Goal: Information Seeking & Learning: Stay updated

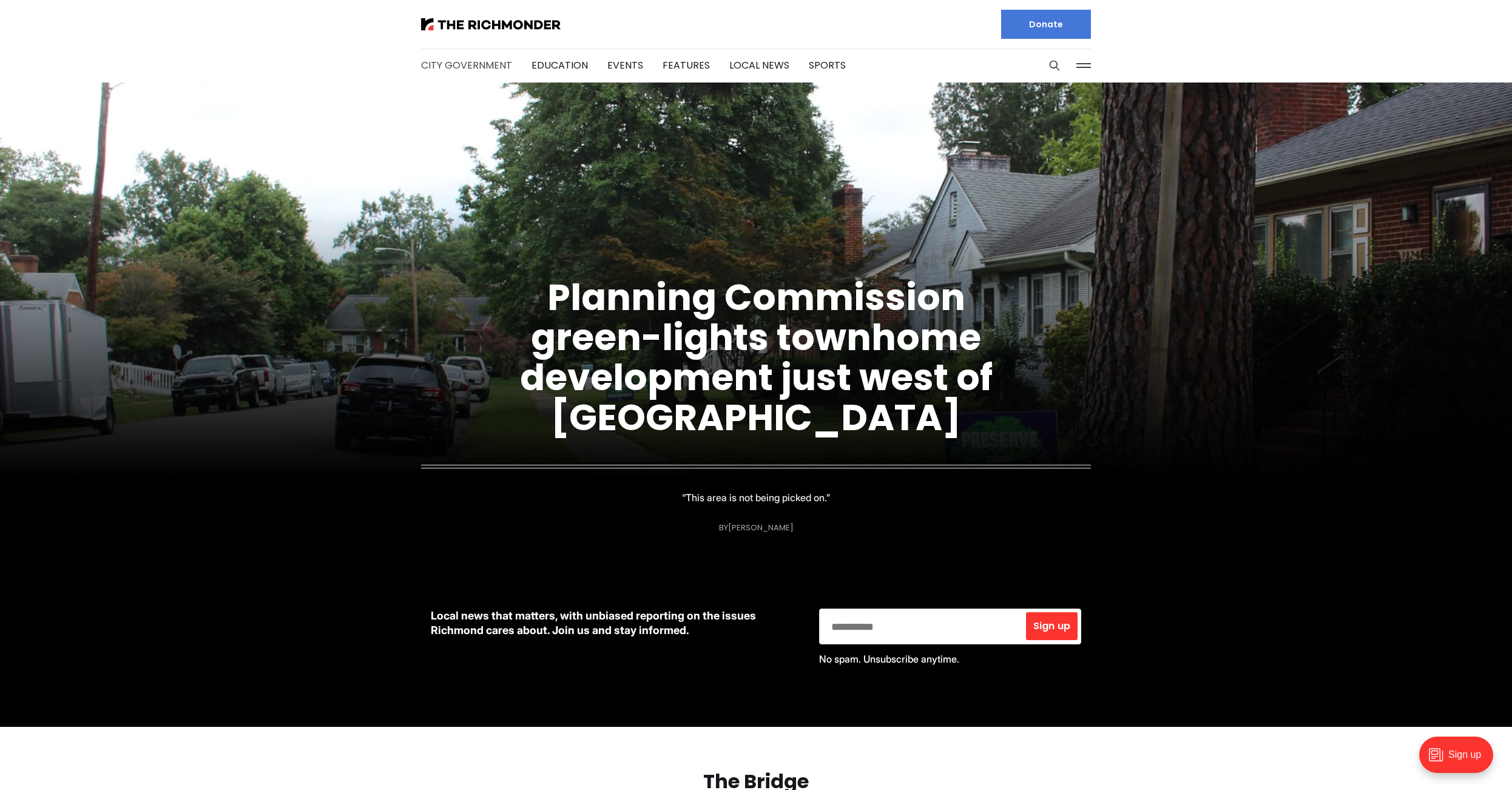
click at [456, 69] on link "City Government" at bounding box center [466, 65] width 91 height 14
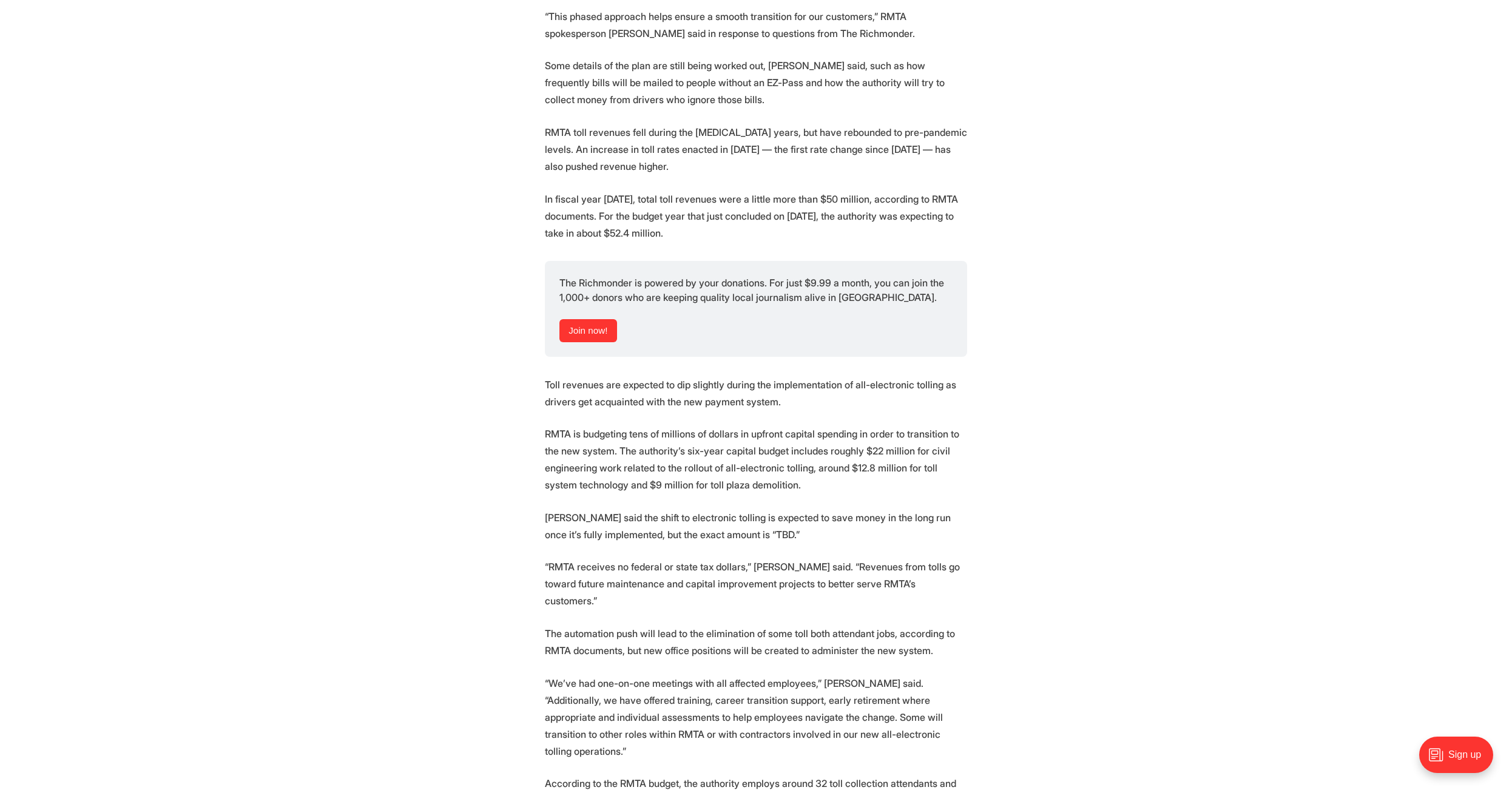
scroll to position [2066, 0]
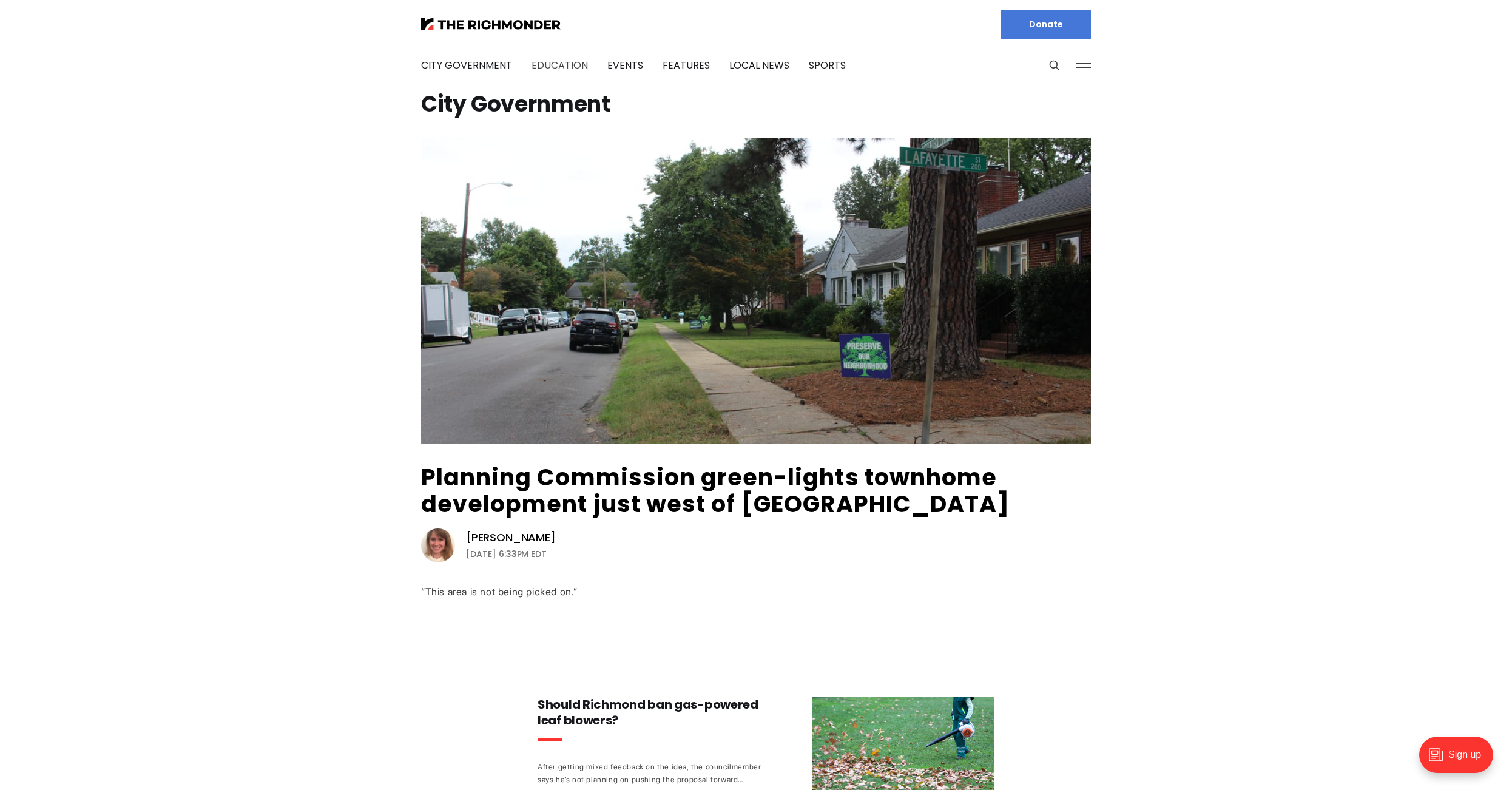
click at [540, 67] on link "Education" at bounding box center [559, 65] width 56 height 14
